Goal: Information Seeking & Learning: Compare options

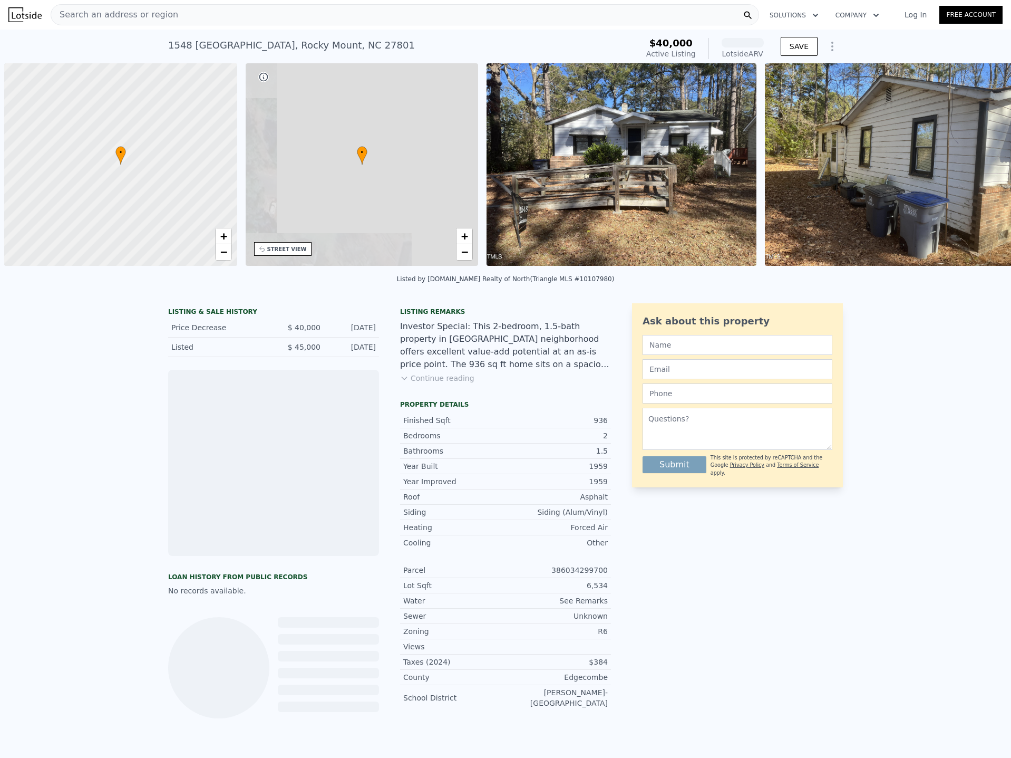
scroll to position [0, 4]
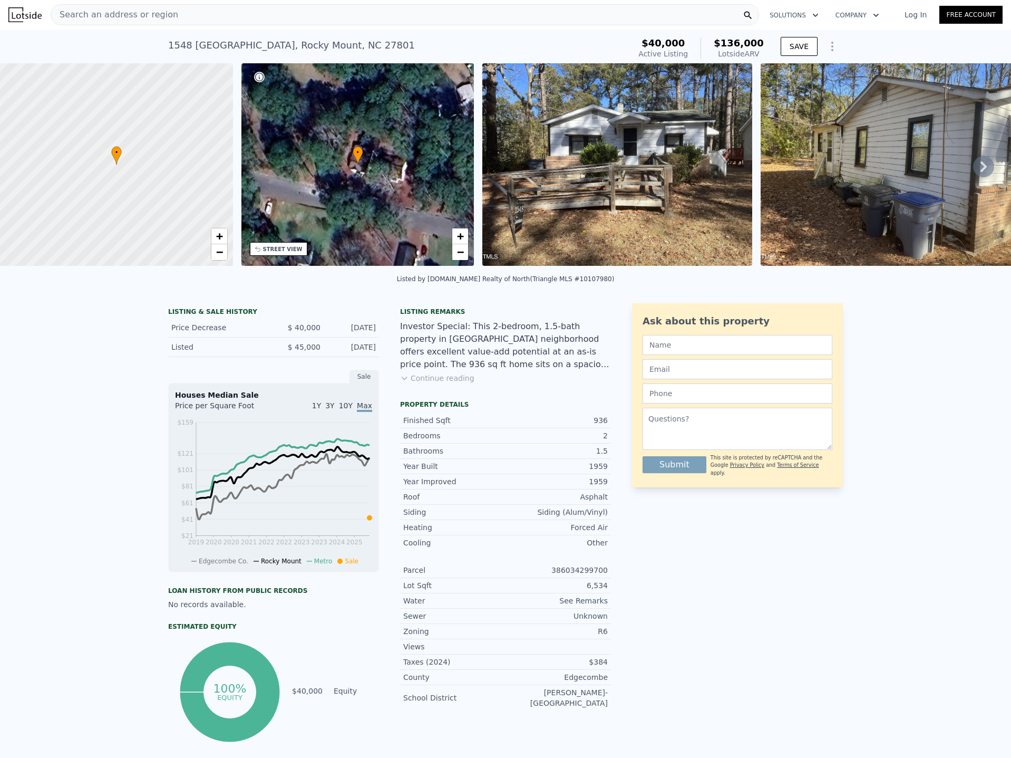
click at [734, 586] on div "Ask about this property Submit This site is protected by reCAPTCHA and the Goog…" at bounding box center [737, 523] width 211 height 441
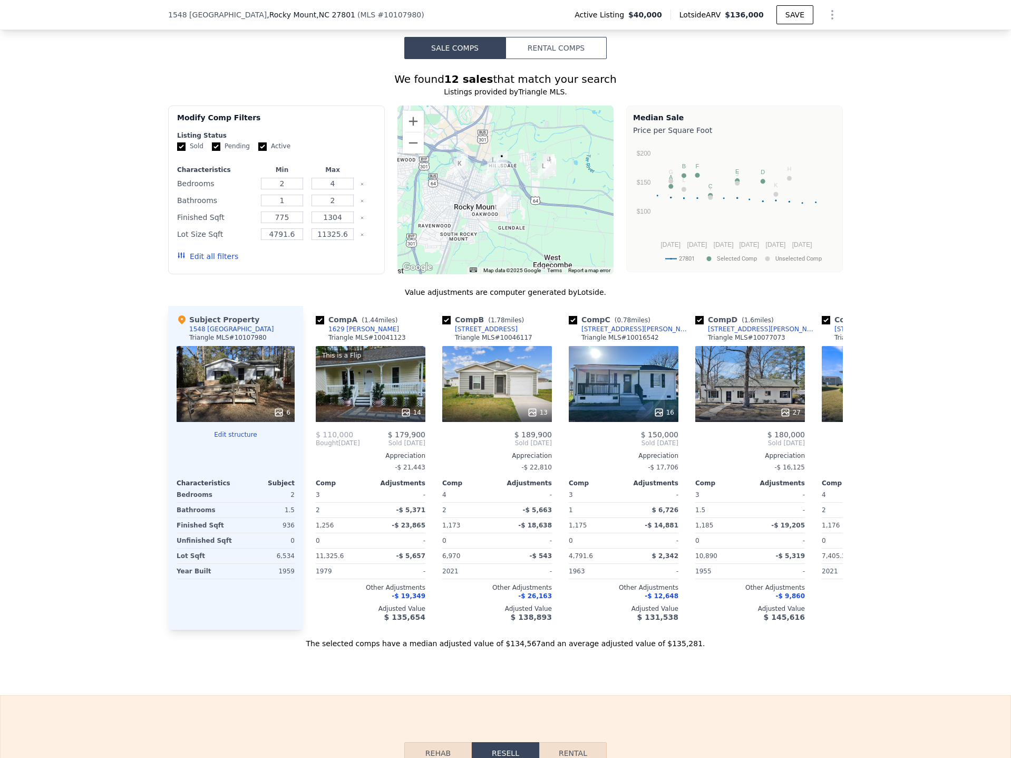
scroll to position [735, 0]
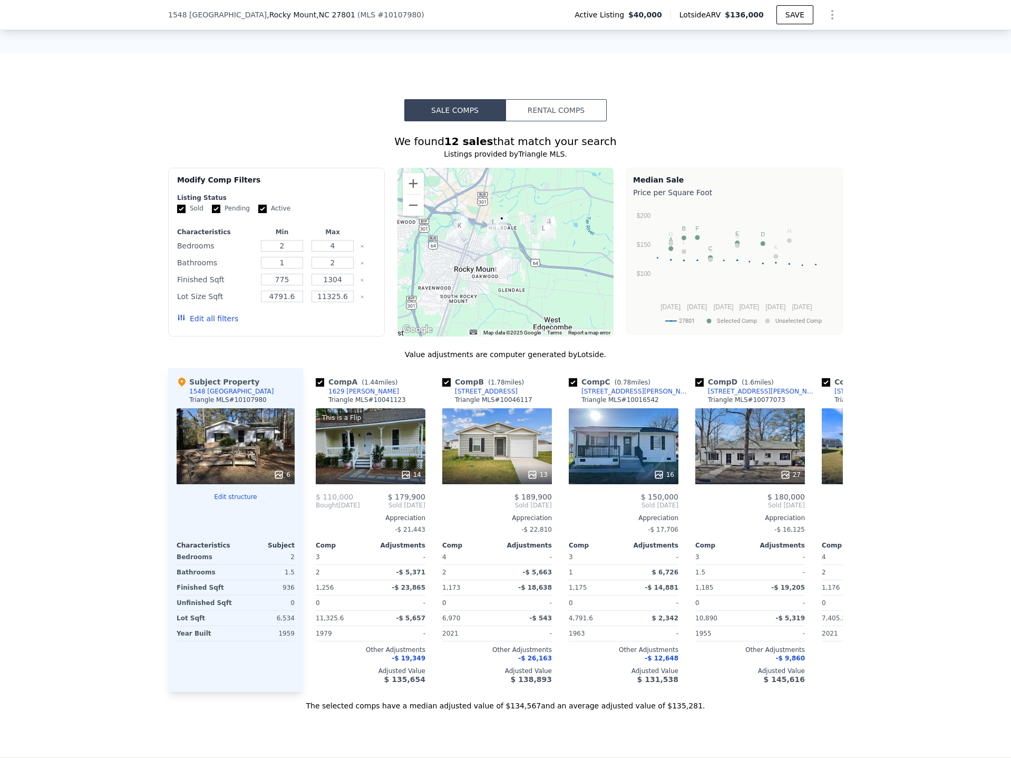
click at [182, 323] on button "Edit all filters" at bounding box center [207, 318] width 61 height 11
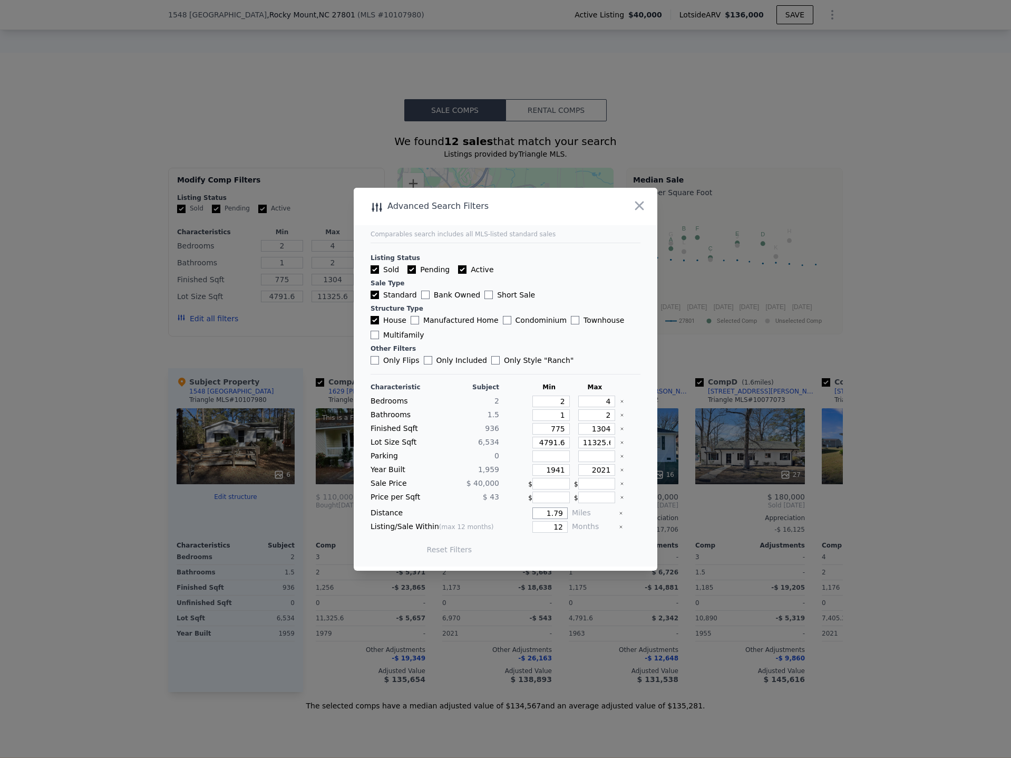
drag, startPoint x: 540, startPoint y: 514, endPoint x: 616, endPoint y: 519, distance: 76.6
click at [616, 519] on div "Characteristic Subject Min Max Bedrooms 2 2 4 Bathrooms 1.5 1 2 Finished Sqft […" at bounding box center [506, 473] width 270 height 181
type input "1"
click at [579, 548] on button "Update Search" at bounding box center [565, 549] width 80 height 15
drag, startPoint x: 554, startPoint y: 446, endPoint x: 625, endPoint y: 439, distance: 72.0
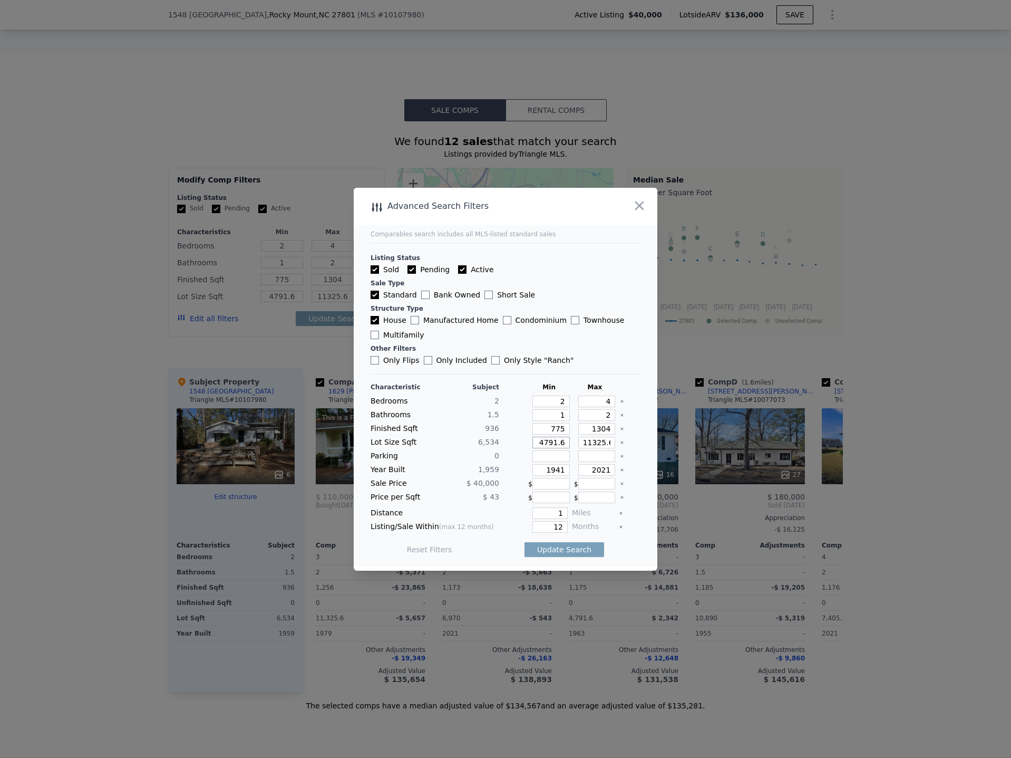
click at [625, 439] on div "Lot Size Sqft 6,534 4791.6 11325.6" at bounding box center [506, 443] width 270 height 12
type input "4791"
drag, startPoint x: 596, startPoint y: 442, endPoint x: 648, endPoint y: 444, distance: 51.2
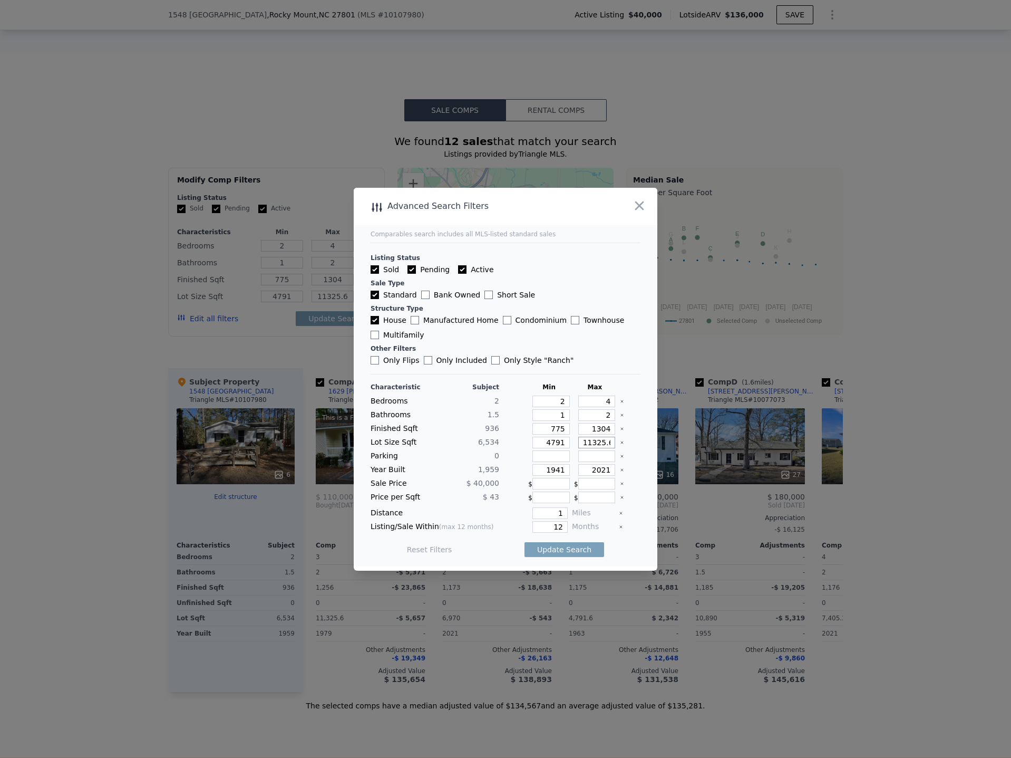
click at [648, 444] on main "Comparables search includes all MLS-listed standard sales Listing Status Sold P…" at bounding box center [506, 377] width 304 height 379
type input "11325"
click at [555, 545] on button "Update Search" at bounding box center [565, 549] width 80 height 15
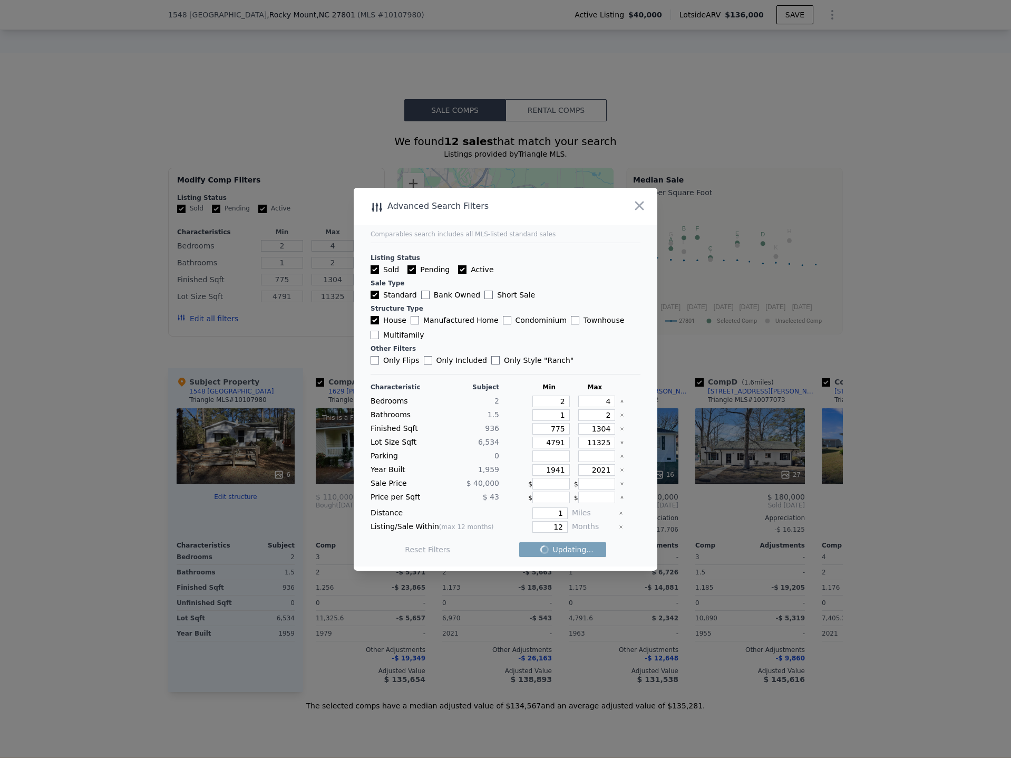
checkbox input "false"
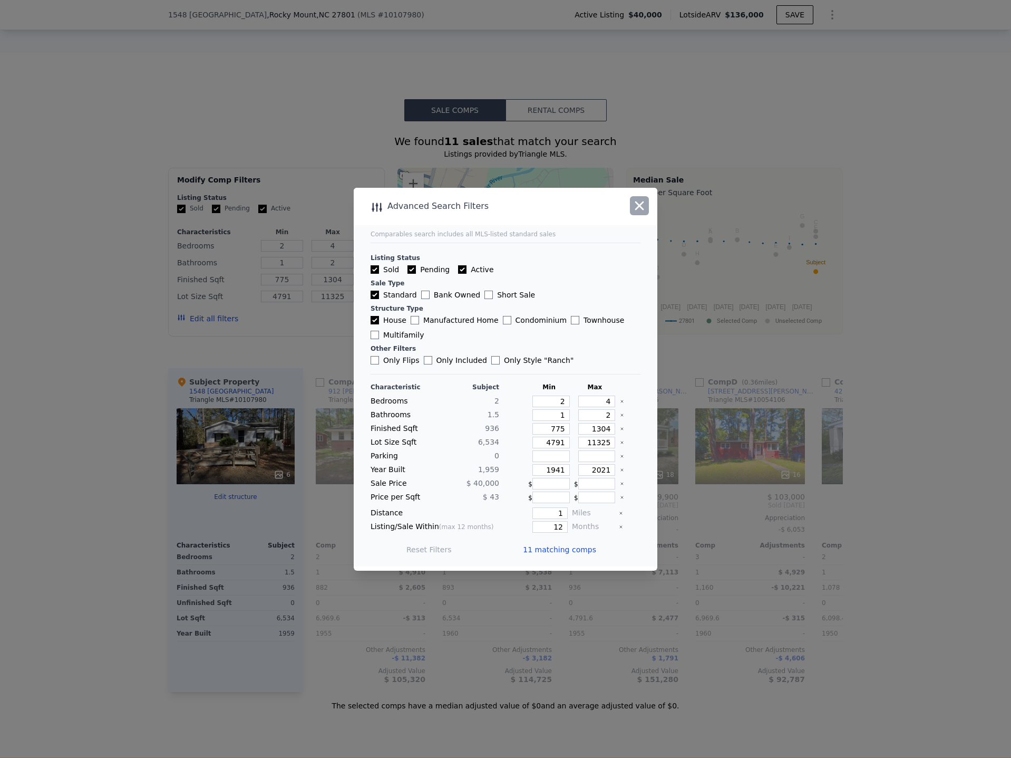
click at [640, 206] on icon "button" at bounding box center [639, 205] width 9 height 9
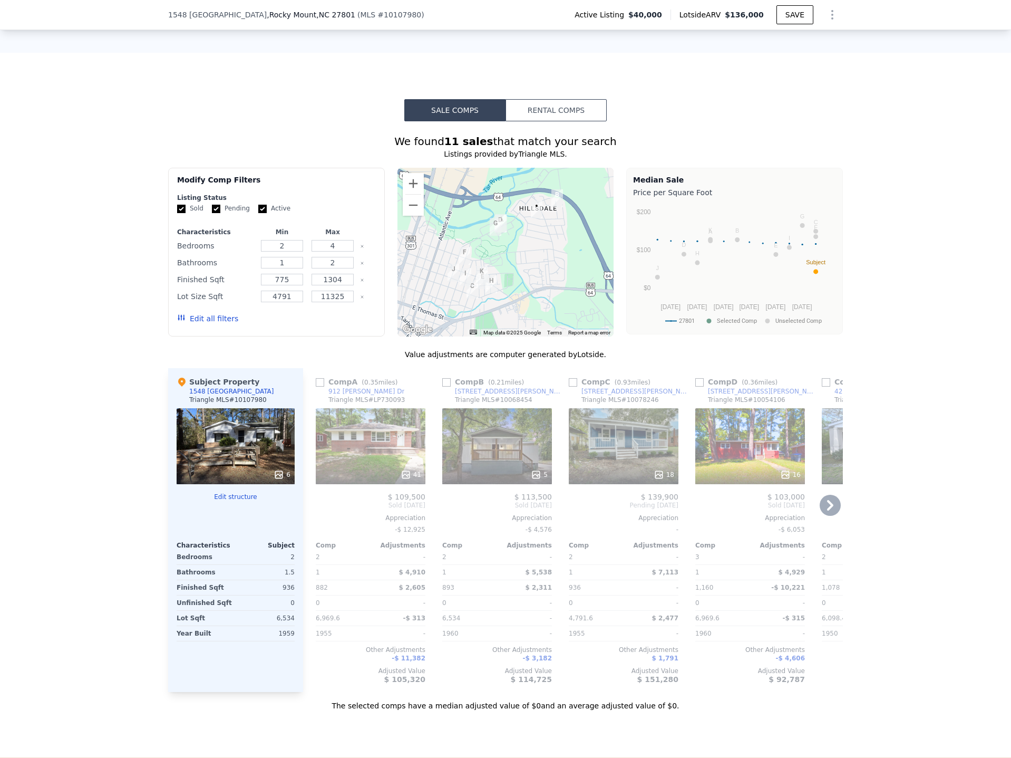
click at [493, 455] on div "5" at bounding box center [497, 446] width 110 height 76
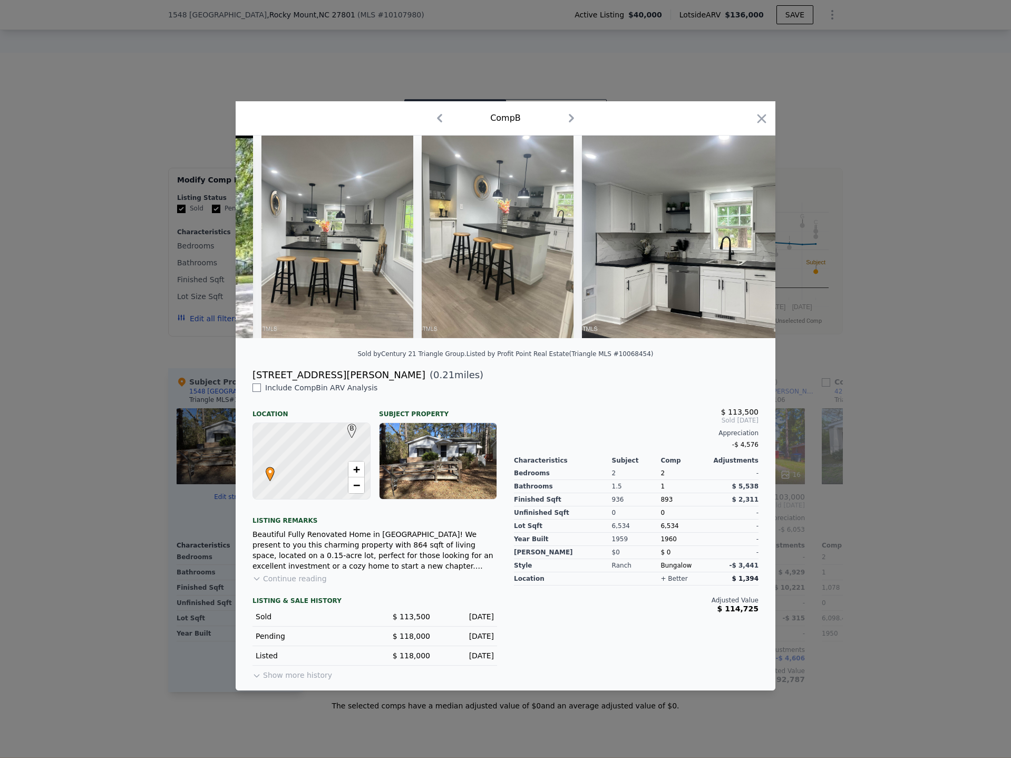
scroll to position [0, 749]
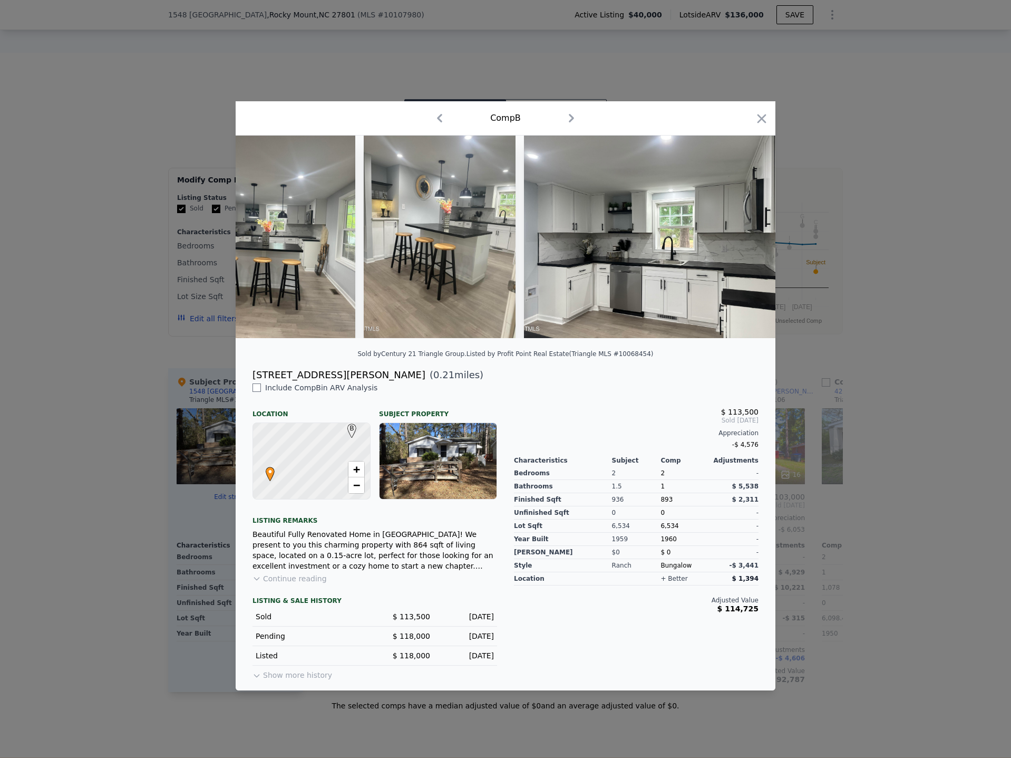
click at [909, 416] on div at bounding box center [505, 379] width 1011 height 758
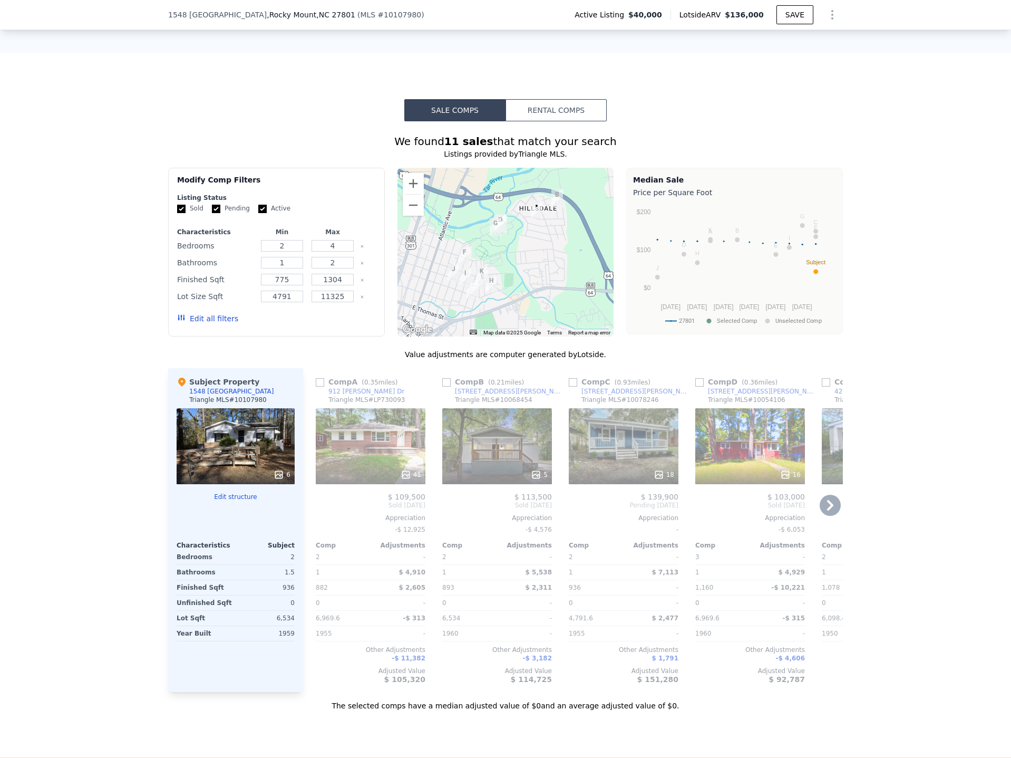
click at [614, 449] on div "18" at bounding box center [624, 446] width 110 height 76
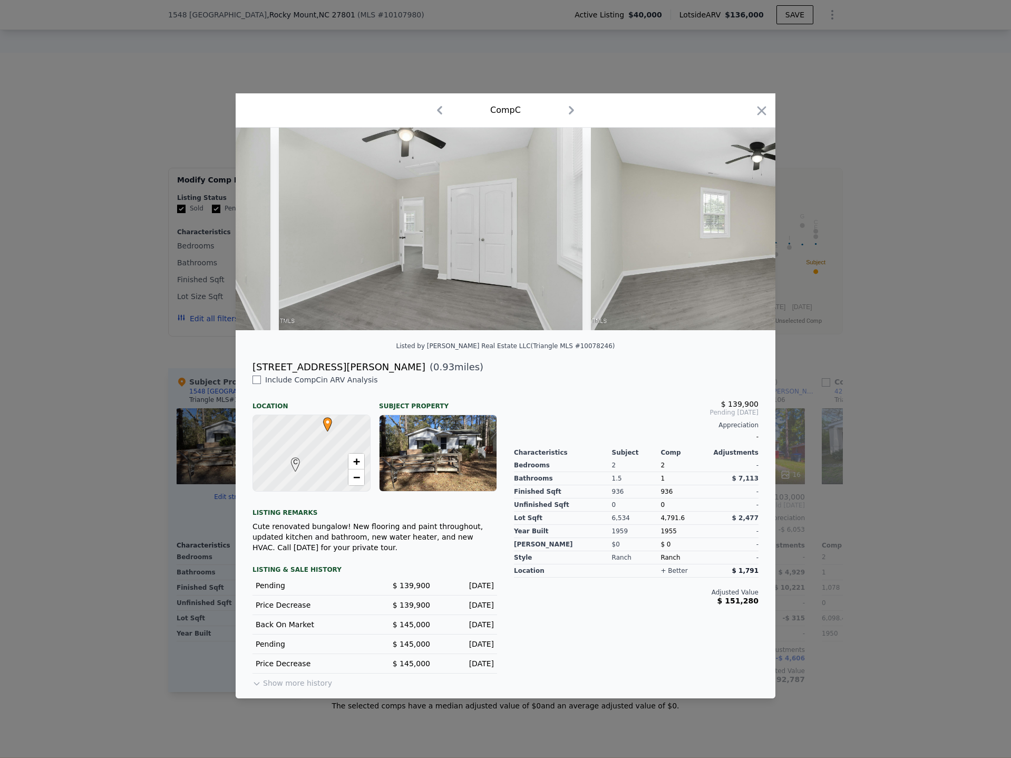
scroll to position [0, 5072]
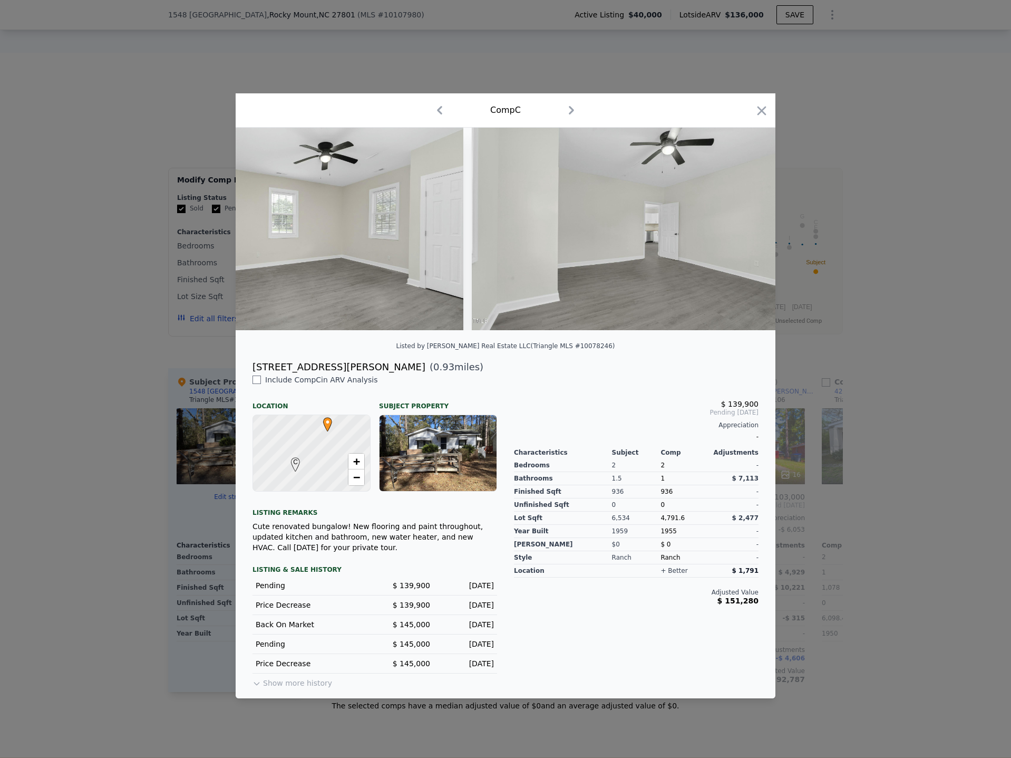
click at [894, 403] on div at bounding box center [505, 379] width 1011 height 758
